Goal: Transaction & Acquisition: Purchase product/service

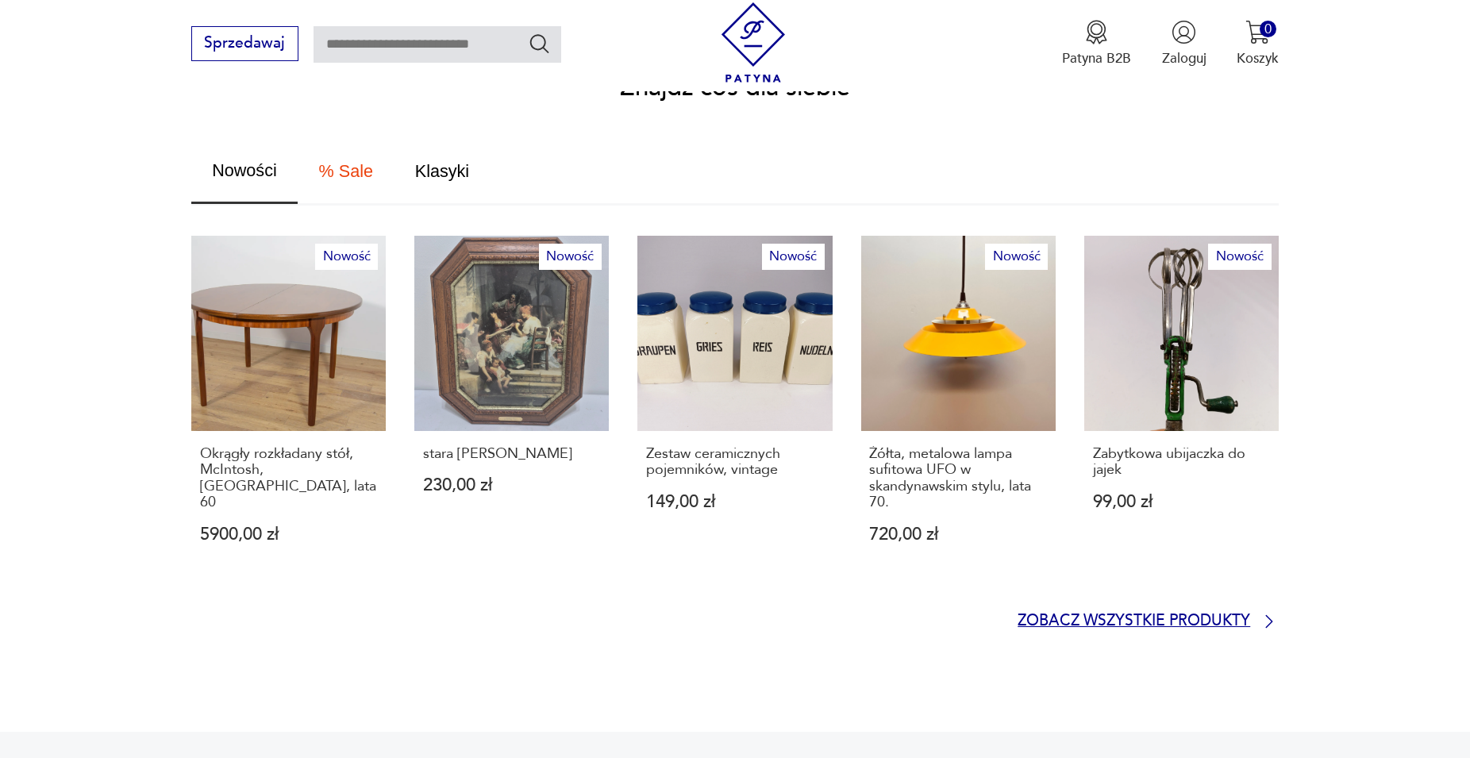
click at [1120, 615] on p "Zobacz wszystkie produkty" at bounding box center [1133, 621] width 233 height 13
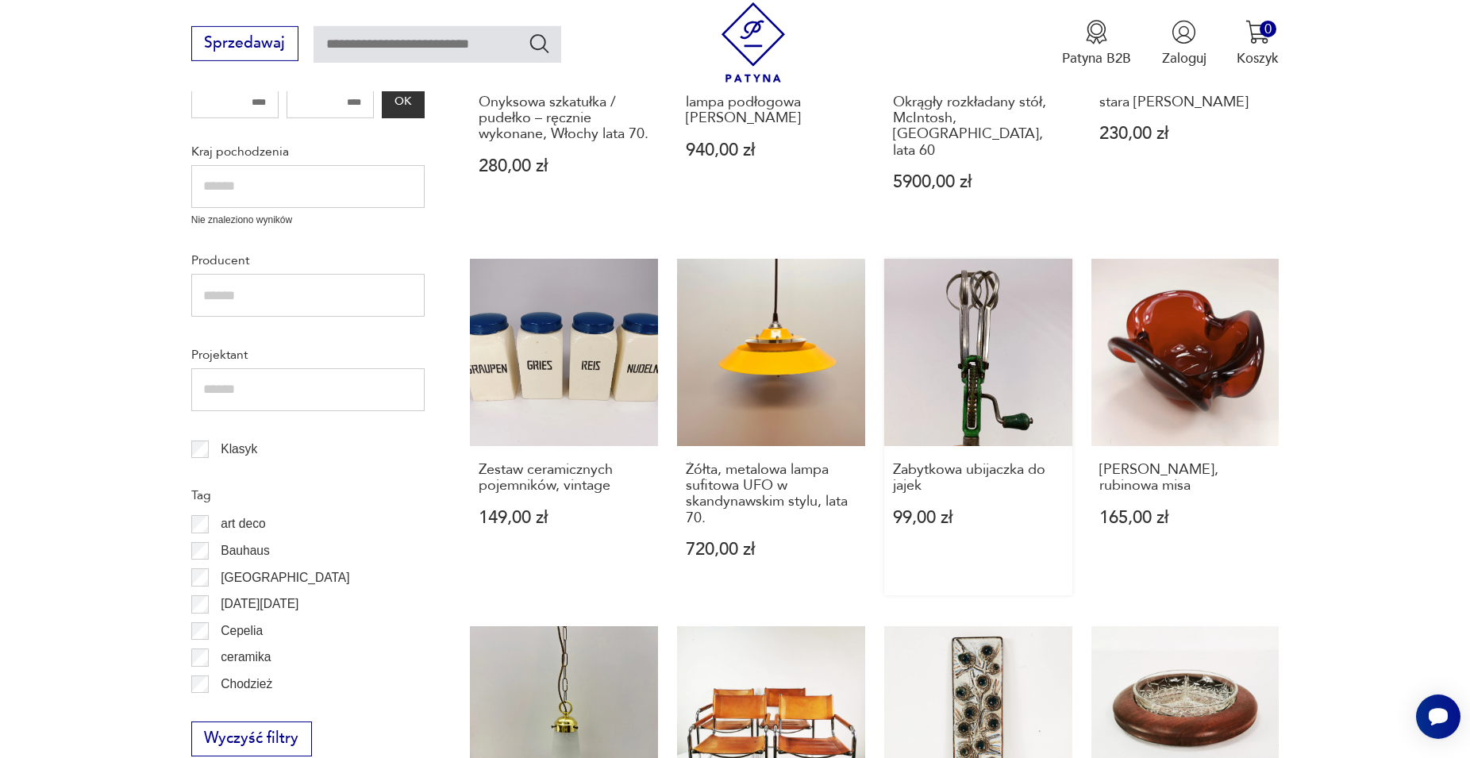
click at [950, 385] on link "Zabytkowa ubijaczka do jajek 99,00 zł" at bounding box center [978, 427] width 188 height 337
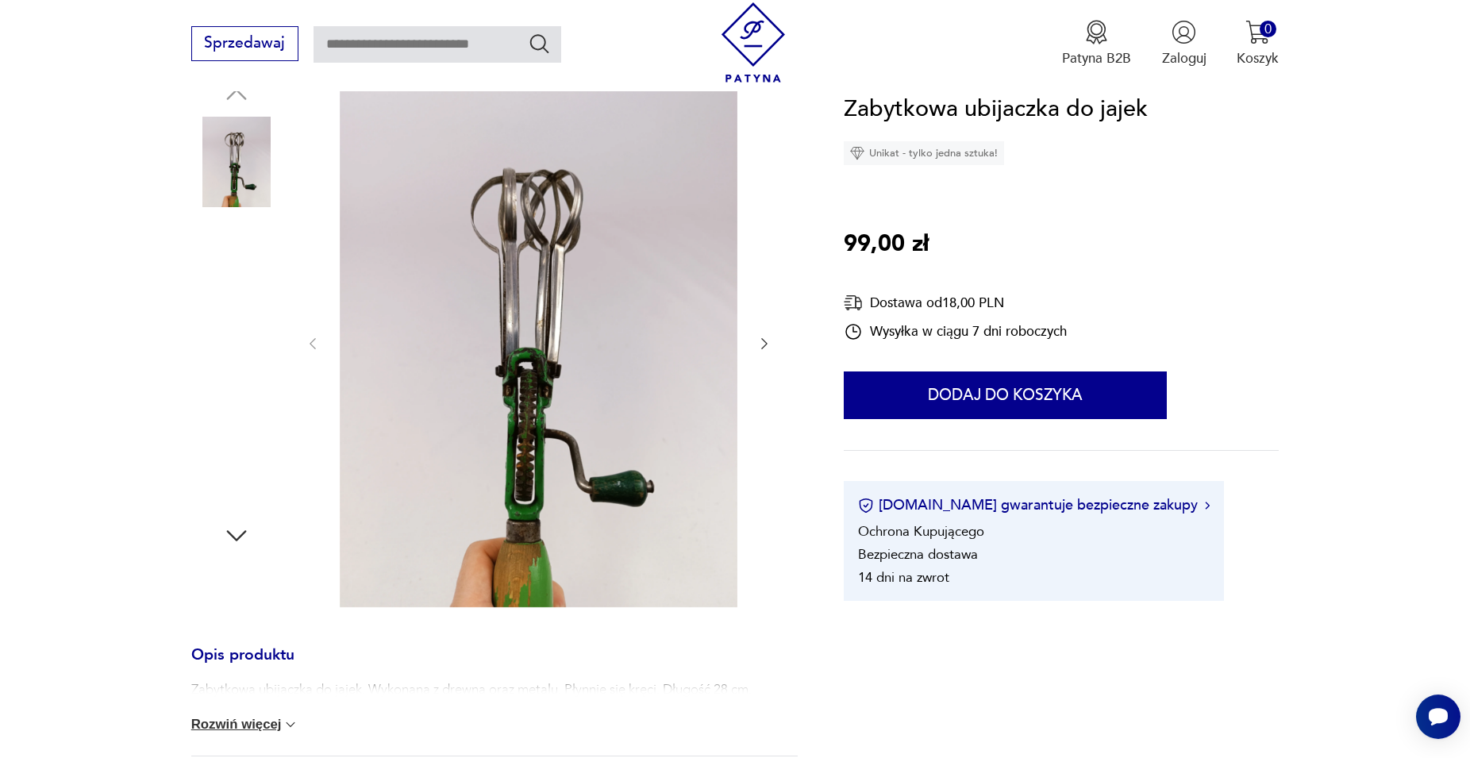
scroll to position [243, 0]
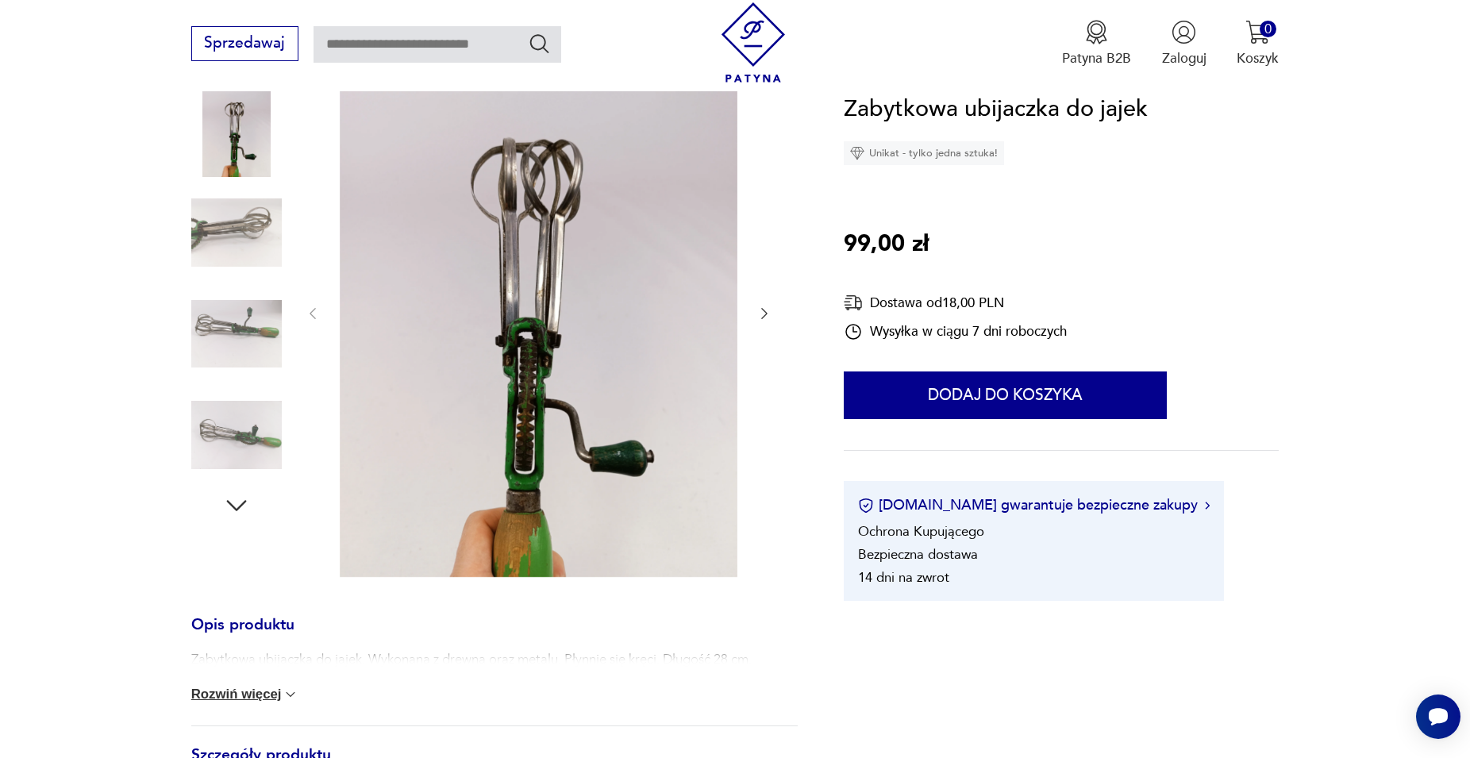
click at [244, 341] on img at bounding box center [236, 334] width 90 height 90
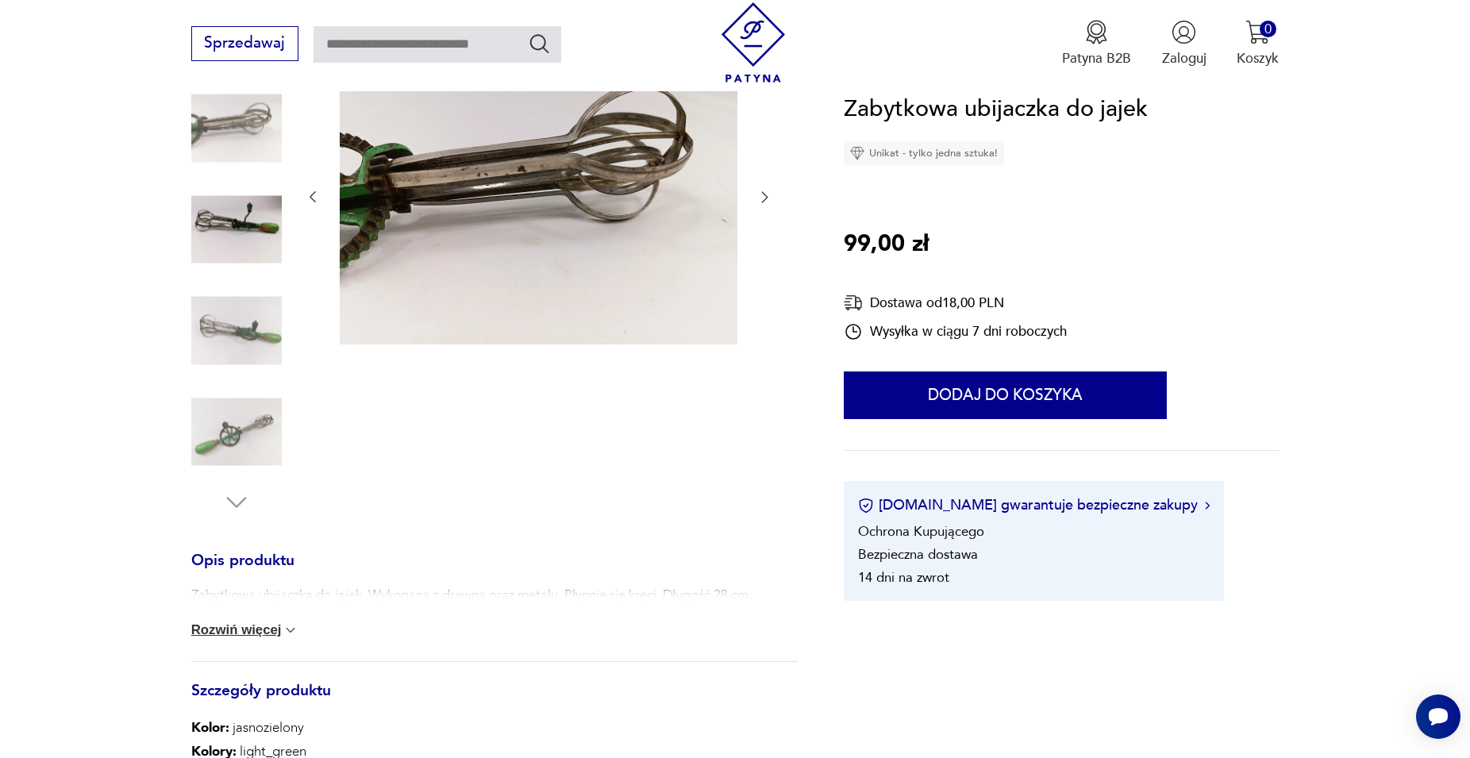
click at [246, 438] on img at bounding box center [236, 431] width 90 height 90
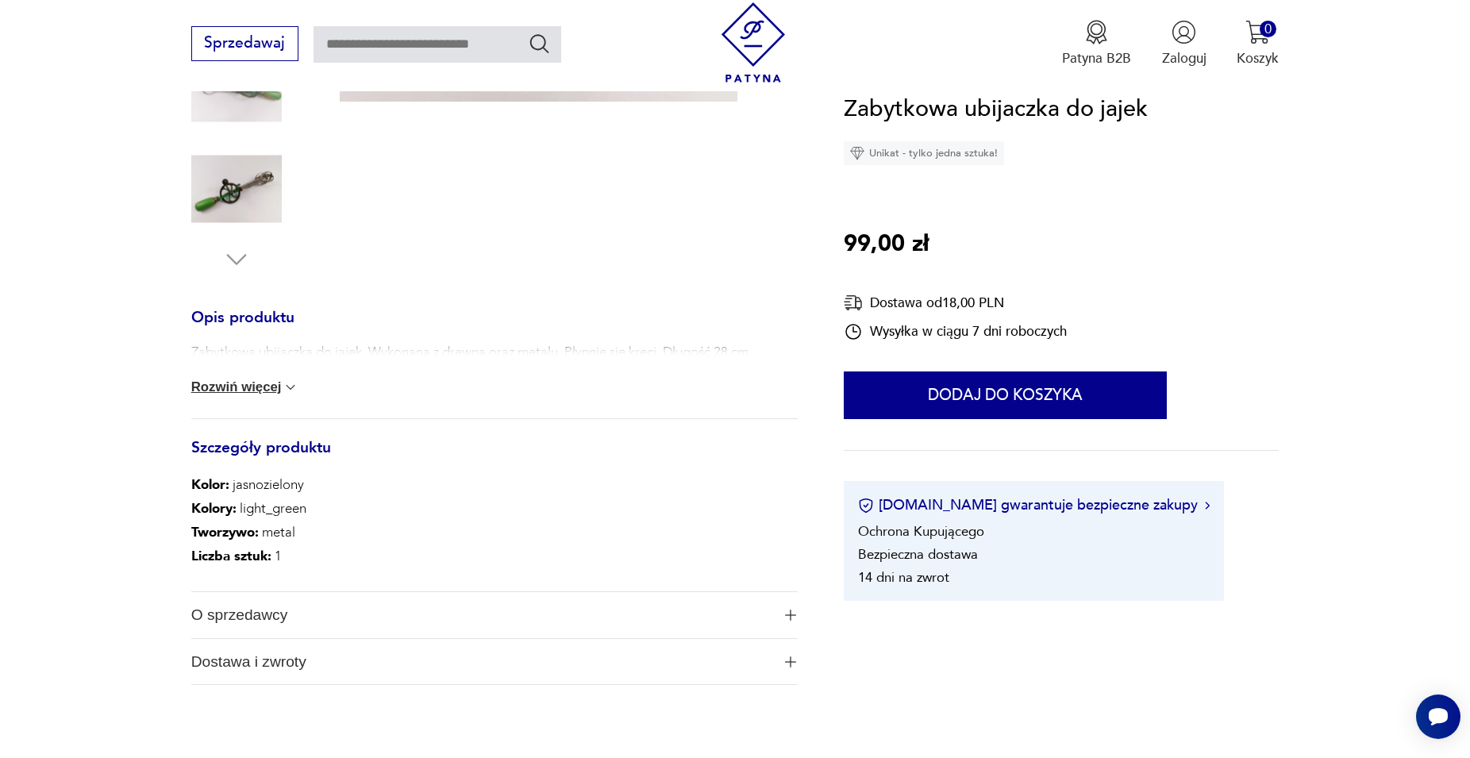
scroll to position [809, 0]
